Goal: Go to known website: Access a specific website the user already knows

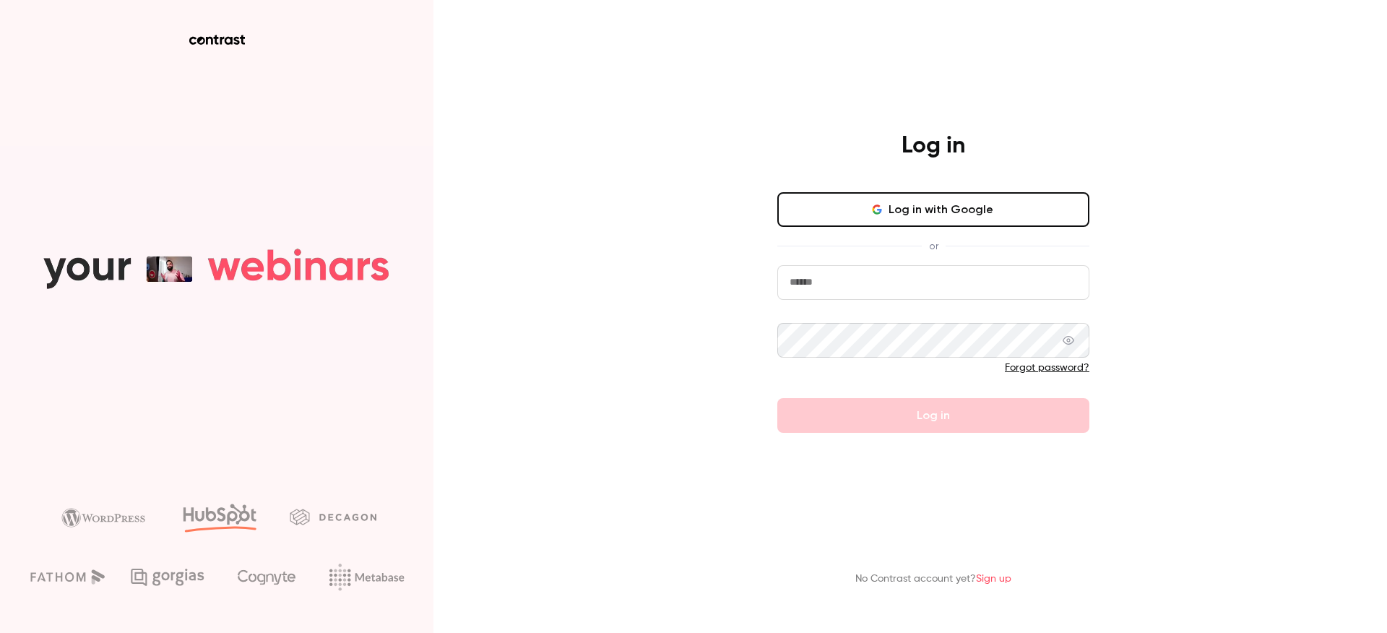
type input "**********"
click at [865, 406] on form "**********" at bounding box center [933, 349] width 312 height 168
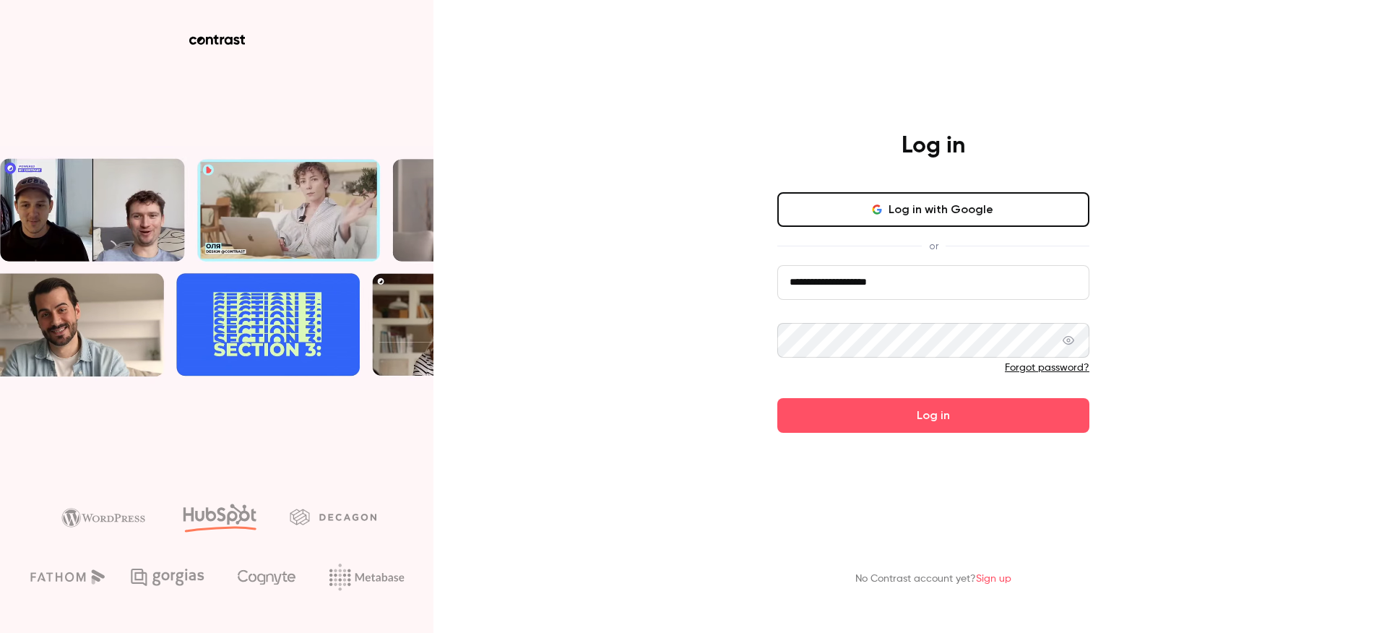
click at [868, 407] on button "Log in" at bounding box center [933, 415] width 312 height 35
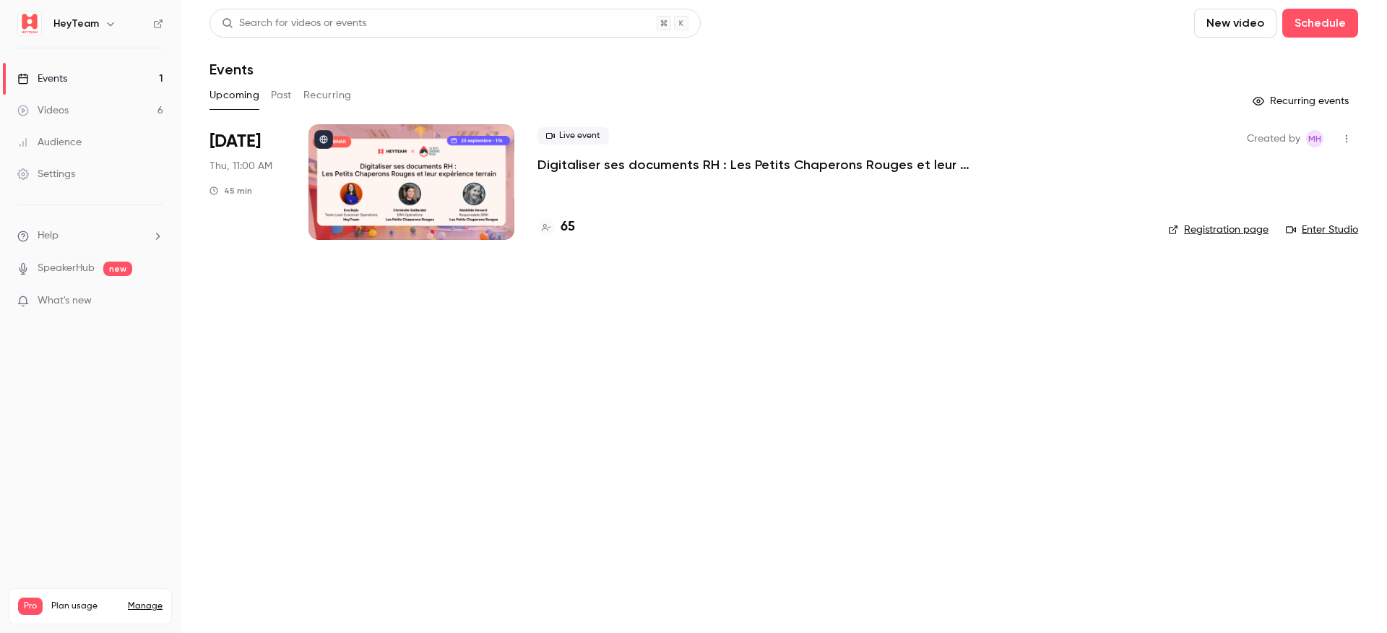
click at [1220, 232] on link "Registration page" at bounding box center [1218, 230] width 100 height 14
